Goal: Find contact information: Find contact information

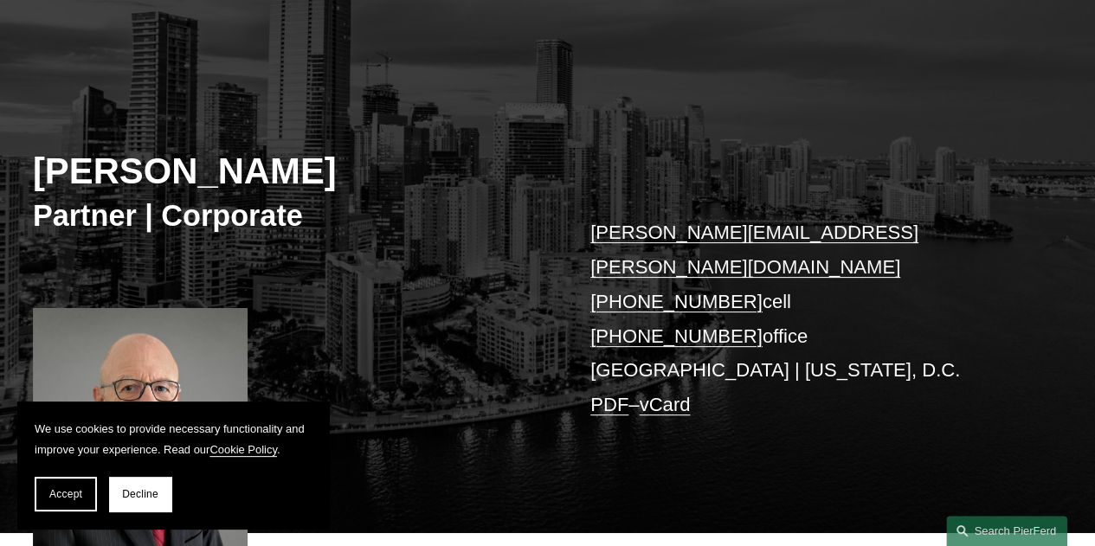
scroll to position [173, 0]
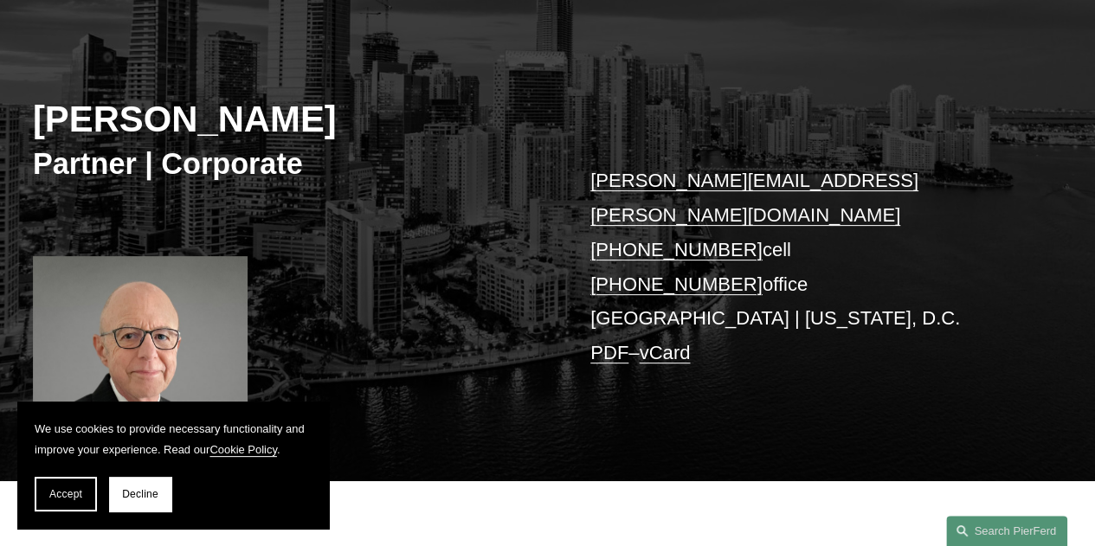
click at [682, 342] on link "vCard" at bounding box center [664, 353] width 51 height 22
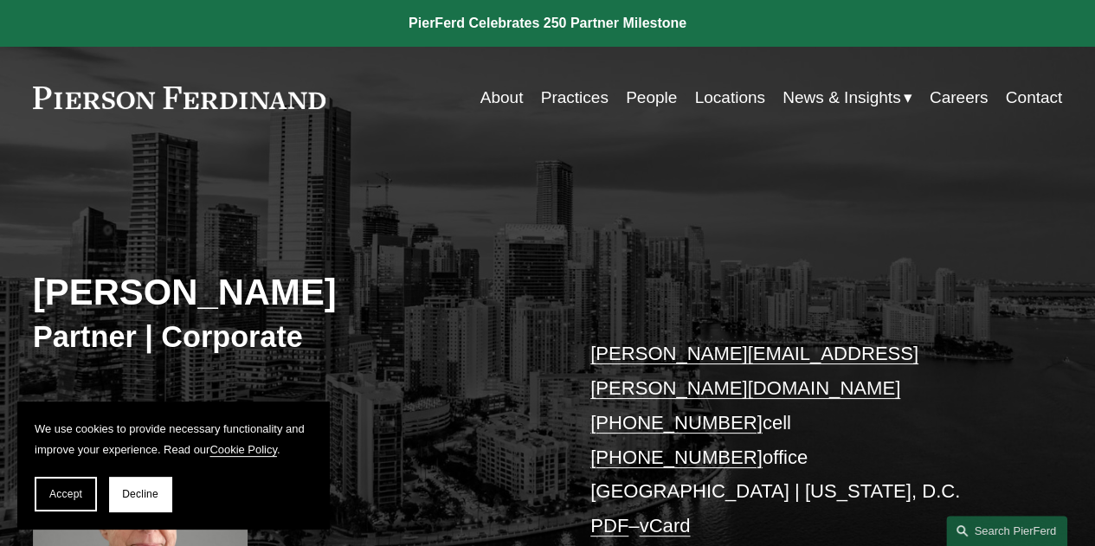
click at [703, 93] on link "Locations" at bounding box center [729, 97] width 70 height 33
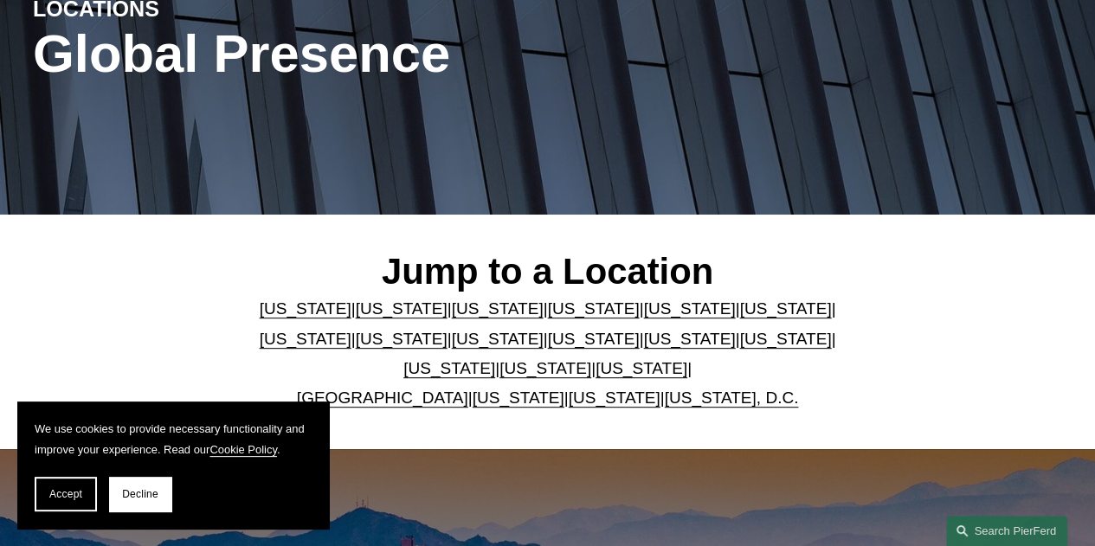
scroll to position [260, 0]
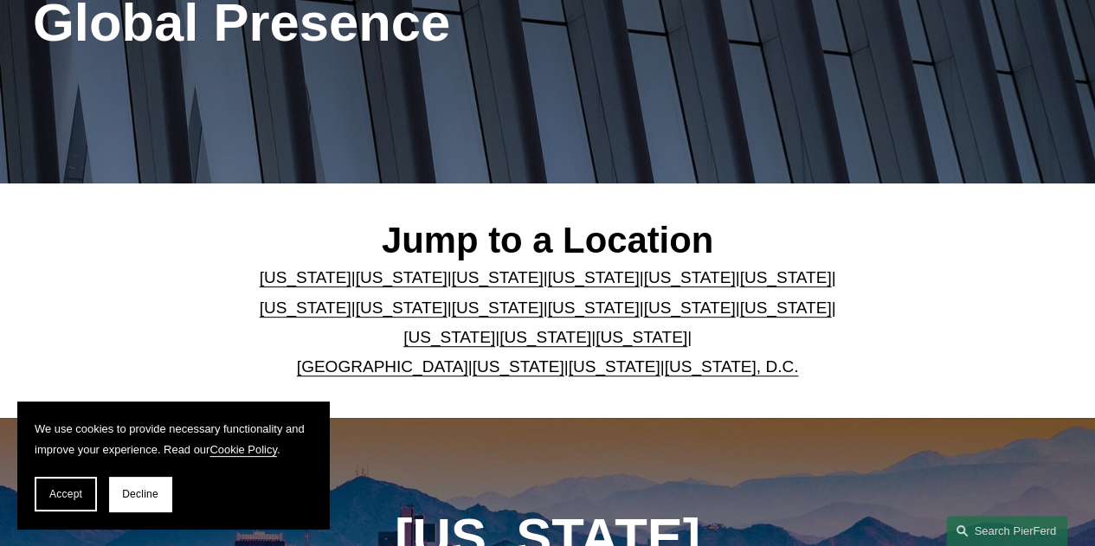
click at [643, 281] on link "[US_STATE]" at bounding box center [689, 277] width 92 height 18
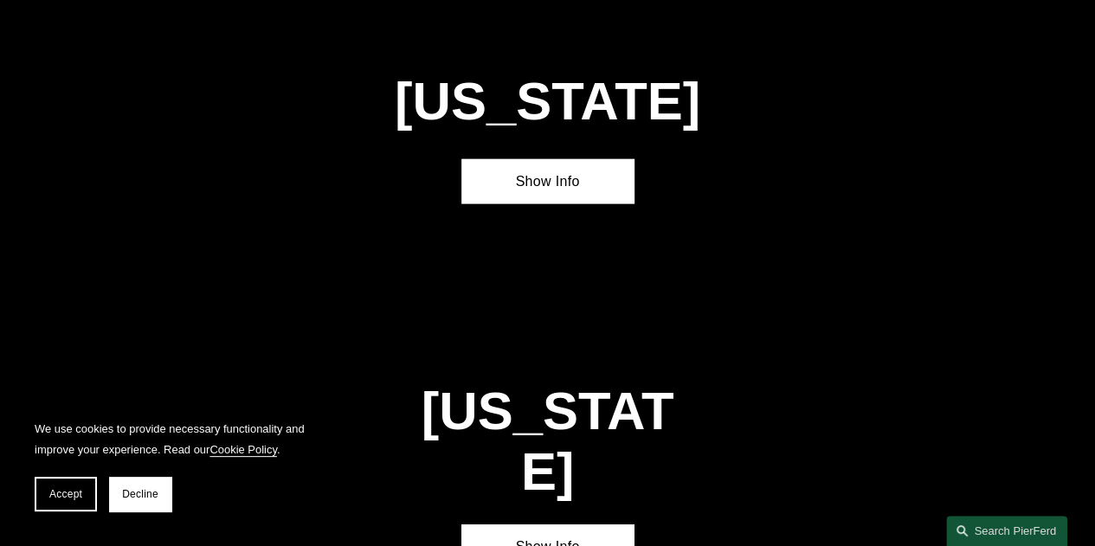
scroll to position [1936, 0]
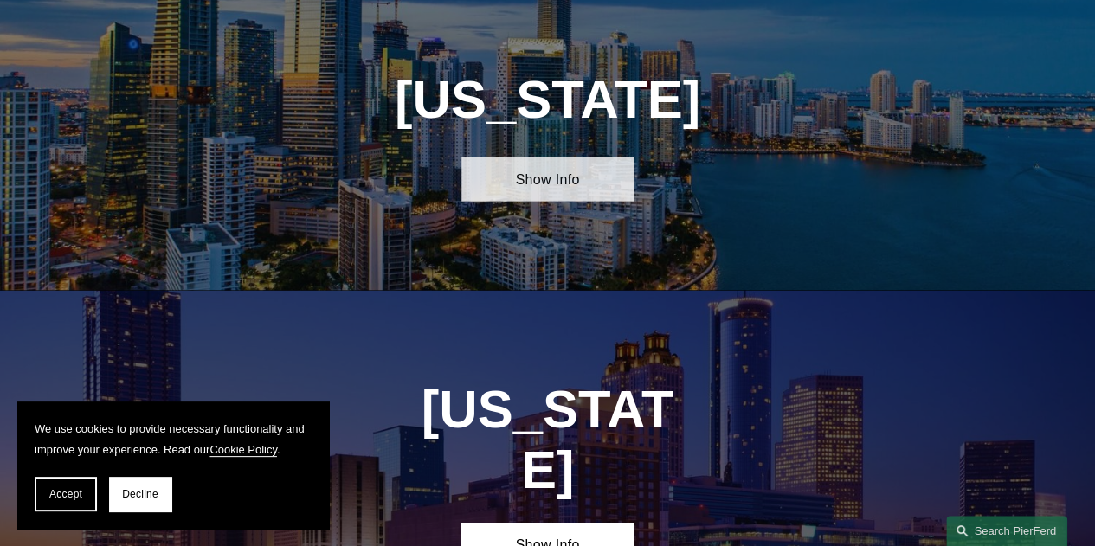
click at [550, 200] on link "Show Info" at bounding box center [546, 180] width 171 height 44
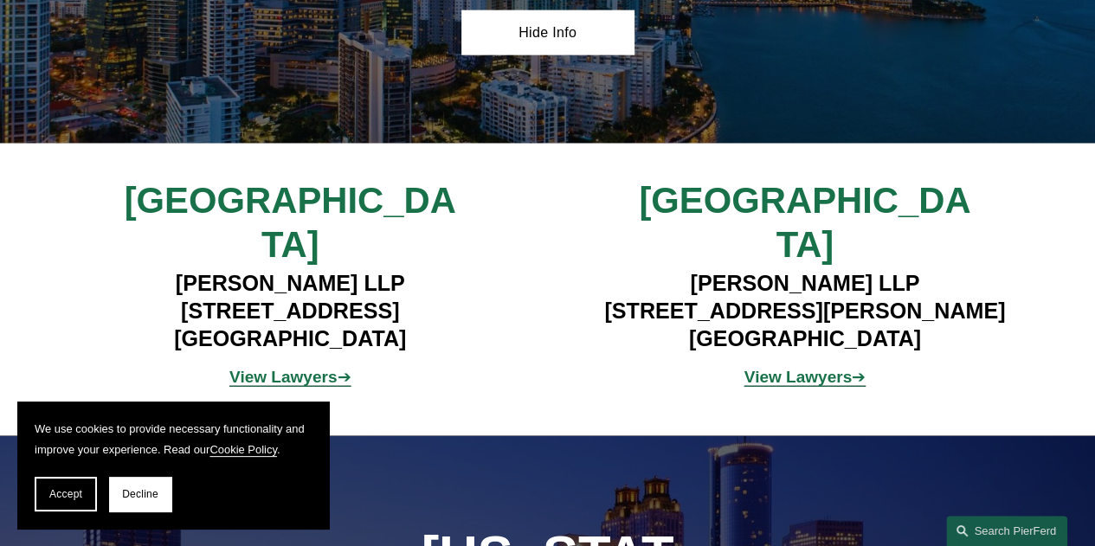
scroll to position [2109, 0]
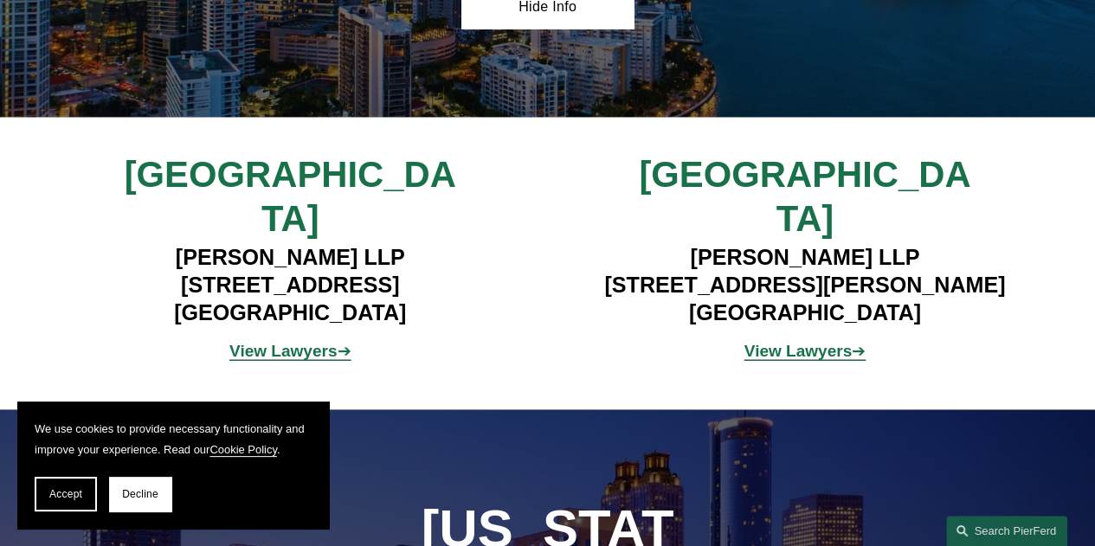
drag, startPoint x: 639, startPoint y: 264, endPoint x: 975, endPoint y: 257, distance: 335.9
click at [975, 257] on h4 "Pierson Ferdinand LLP 4830 W. Kennedy Blvd, Suite 600 Tampa, FL 33609" at bounding box center [804, 285] width 428 height 83
copy h4 "4830 W. Kennedy Blvd, Suite 600"
drag, startPoint x: 836, startPoint y: 297, endPoint x: 890, endPoint y: 294, distance: 53.7
click at [890, 294] on h4 "Pierson Ferdinand LLP 4830 W. Kennedy Blvd, Suite 600 Tampa, FL 33609" at bounding box center [804, 285] width 428 height 83
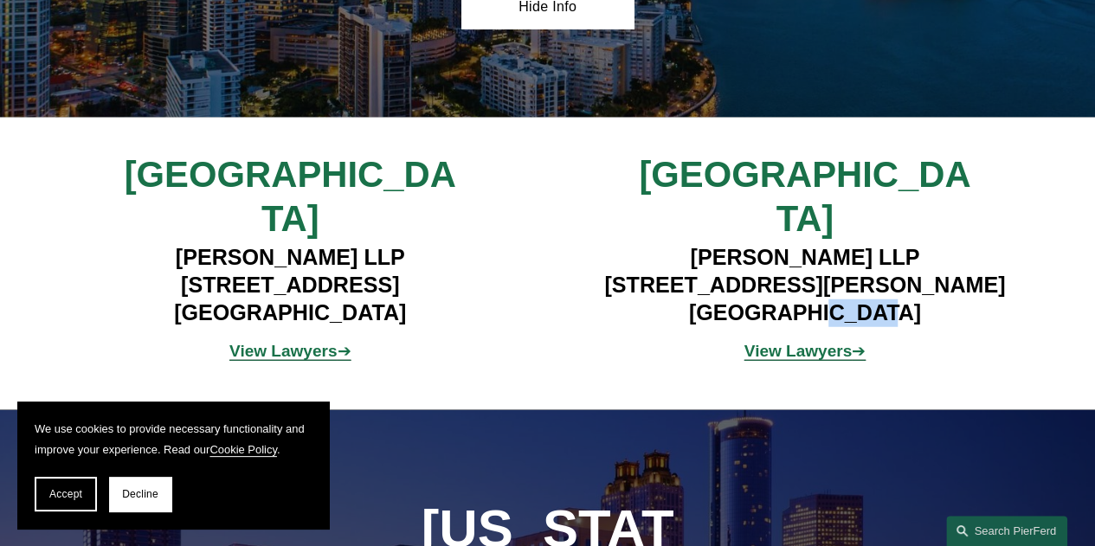
copy h4 "33609"
